Goal: Transaction & Acquisition: Purchase product/service

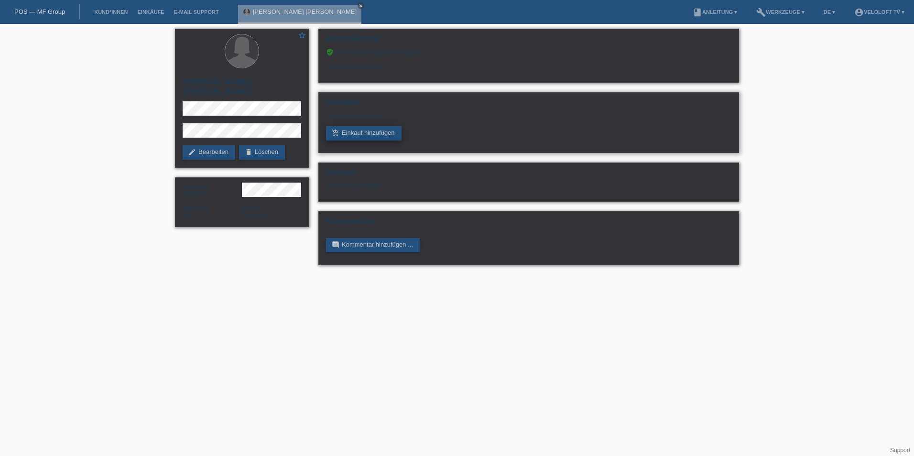
drag, startPoint x: 0, startPoint y: 0, endPoint x: 349, endPoint y: 135, distance: 374.0
click at [349, 135] on link "add_shopping_cart Einkauf hinzufügen" at bounding box center [364, 133] width 76 height 14
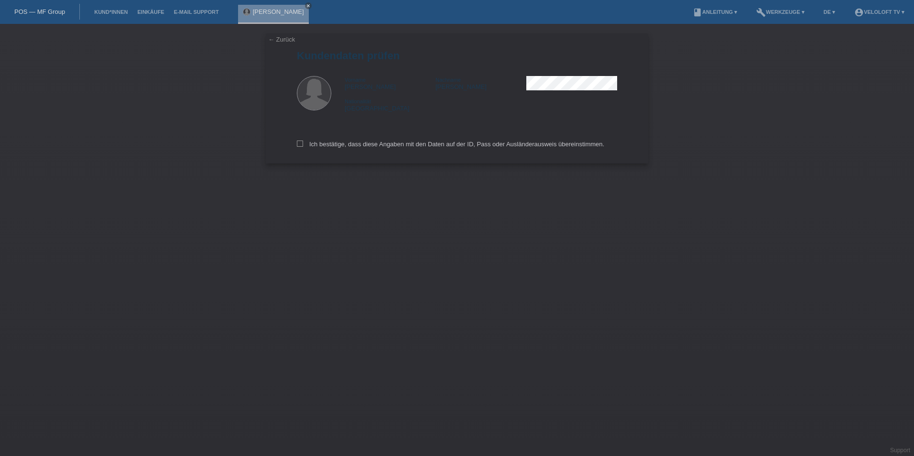
click at [295, 145] on div "← Zurück Kundendaten prüfen Vorname Olga Jacqueline Nachname Medina Mcleod Nati…" at bounding box center [457, 98] width 382 height 130
click at [300, 145] on icon at bounding box center [300, 143] width 6 height 6
click at [300, 145] on input "Ich bestätige, dass diese Angaben mit den Daten auf der ID, Pass oder Ausländer…" at bounding box center [300, 143] width 6 height 6
checkbox input "true"
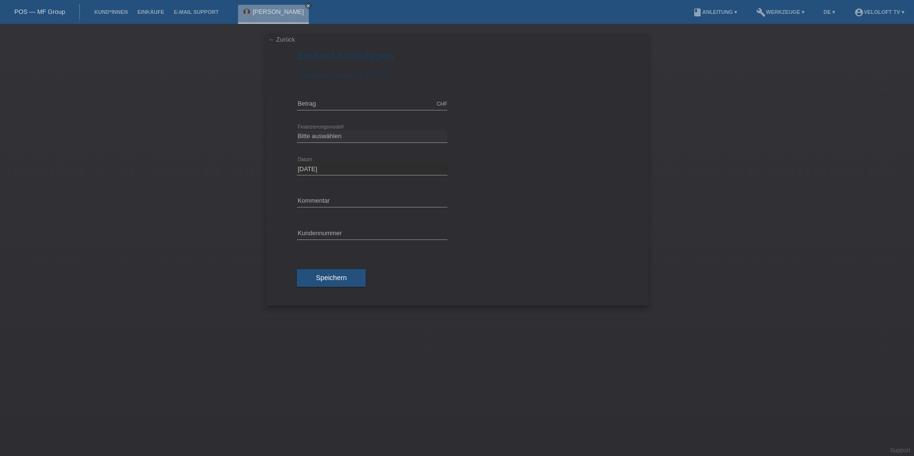
click at [340, 114] on div "CHF error [GEOGRAPHIC_DATA]" at bounding box center [372, 104] width 151 height 32
click at [340, 108] on input "text" at bounding box center [372, 104] width 151 height 12
type input "945.00"
click at [335, 143] on div "Bitte auswählen Fixe Raten Kauf auf Rechnung mit Teilzahlungsoption error Finan…" at bounding box center [372, 136] width 151 height 32
click at [335, 134] on select "Bitte auswählen Fixe Raten Kauf auf Rechnung mit Teilzahlungsoption" at bounding box center [372, 135] width 151 height 11
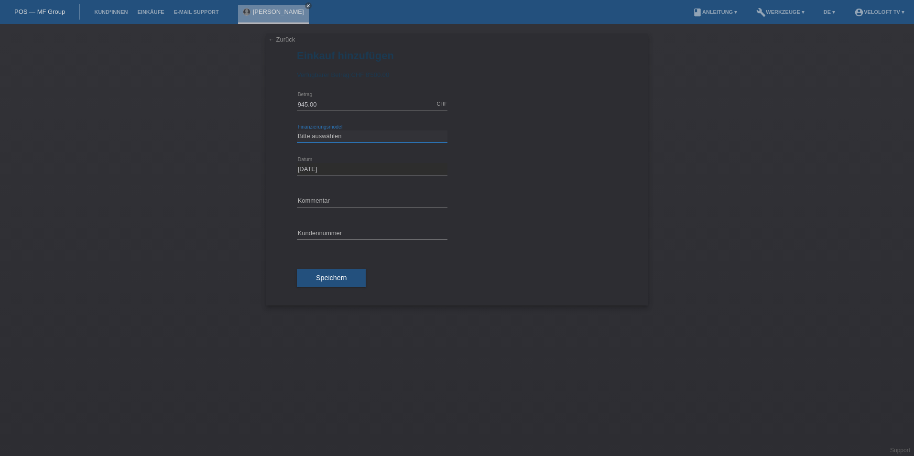
select select "77"
click at [297, 130] on select "Bitte auswählen Fixe Raten Kauf auf Rechnung mit Teilzahlungsoption" at bounding box center [372, 135] width 151 height 11
click at [327, 159] on div "Bitte auswählen 4 Raten 5 Raten 6 Raten 7 Raten 8 Raten 9 Raten 10 Raten 11 Rat…" at bounding box center [372, 169] width 151 height 32
click at [327, 167] on select "Bitte auswählen 4 Raten 5 Raten 6 Raten 7 Raten 8 Raten 9 Raten 10 Raten 11 Rat…" at bounding box center [372, 168] width 151 height 11
select select "172"
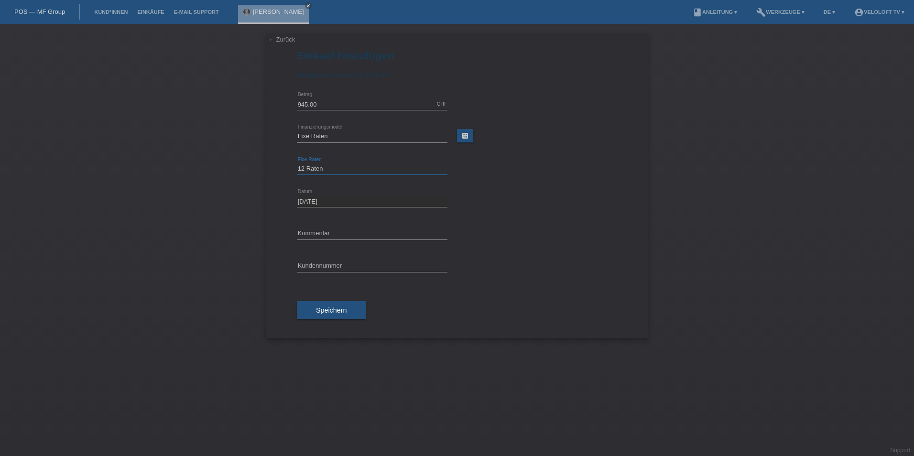
click at [297, 163] on select "Bitte auswählen 4 Raten 5 Raten 6 Raten 7 Raten 8 Raten 9 Raten 10 Raten 11 Rat…" at bounding box center [372, 168] width 151 height 11
click at [302, 238] on input "text" at bounding box center [372, 233] width 151 height 12
type input "Veloloft TV"
click at [346, 269] on input "text" at bounding box center [372, 266] width 151 height 12
paste input "C164586"
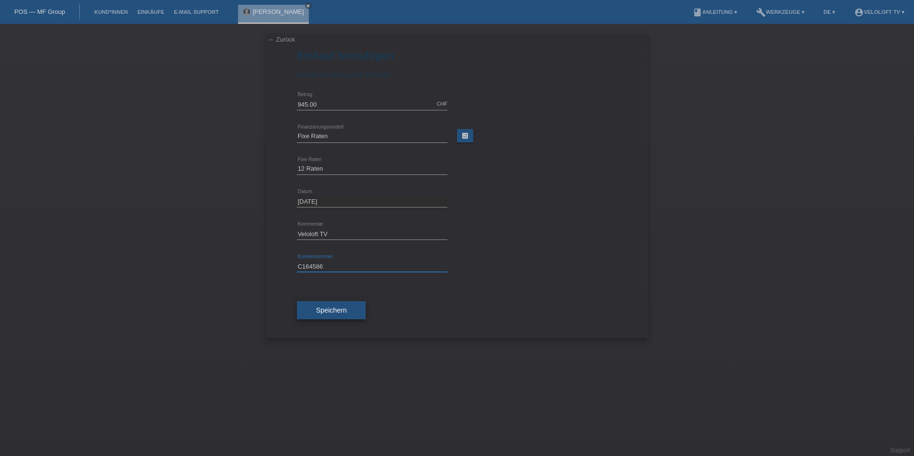
type input "C164586"
click at [333, 309] on span "Speichern" at bounding box center [331, 310] width 31 height 8
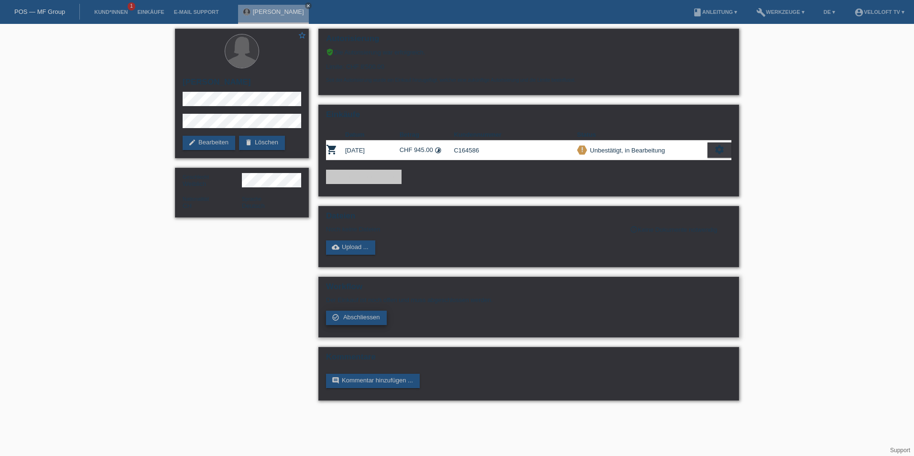
click at [358, 318] on span "Abschliessen" at bounding box center [361, 316] width 37 height 7
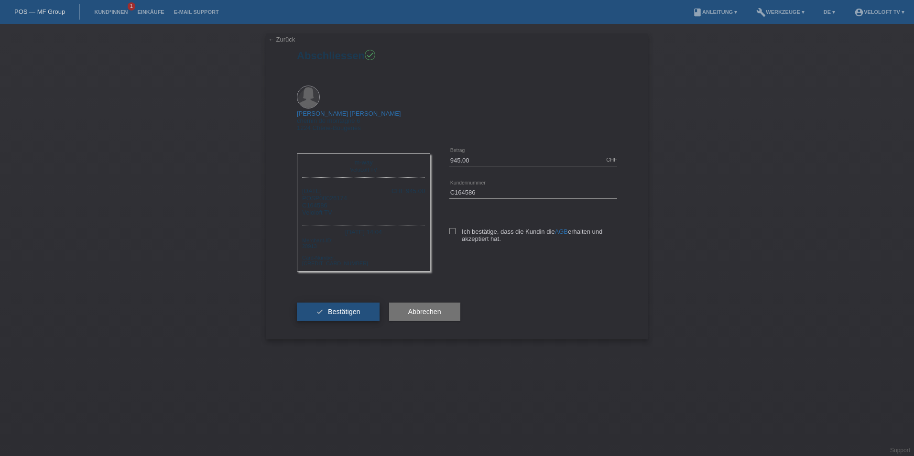
click at [346, 308] on span "Bestätigen" at bounding box center [344, 312] width 32 height 8
click at [450, 228] on icon at bounding box center [452, 231] width 6 height 6
click at [450, 228] on input "Ich bestätige, dass die Kundin die AGB erhalten und akzeptiert hat." at bounding box center [452, 231] width 6 height 6
checkbox input "true"
click at [370, 302] on button "check Bestätigen" at bounding box center [338, 311] width 83 height 18
